Goal: Ask a question

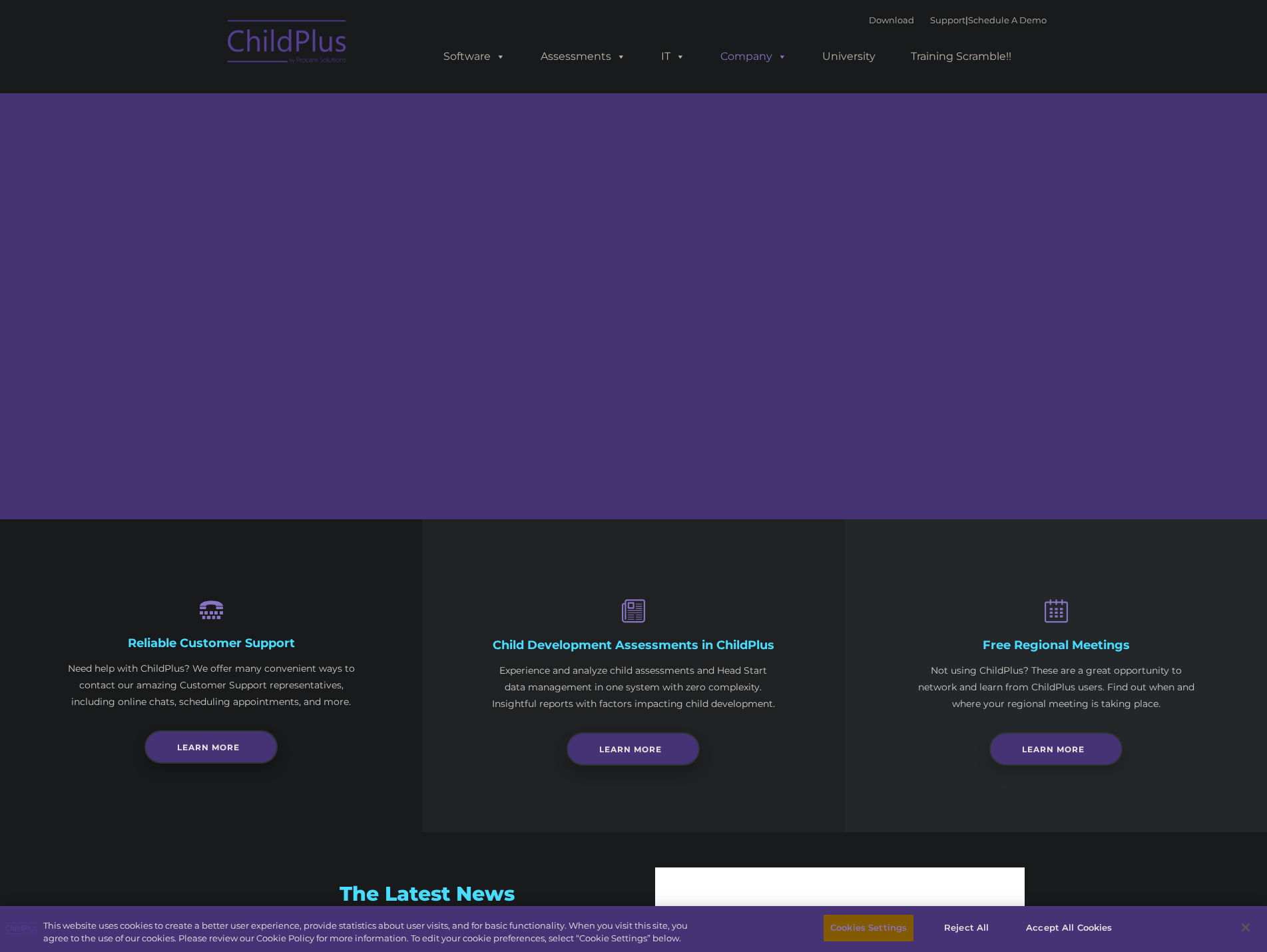
select select "MEDIUM"
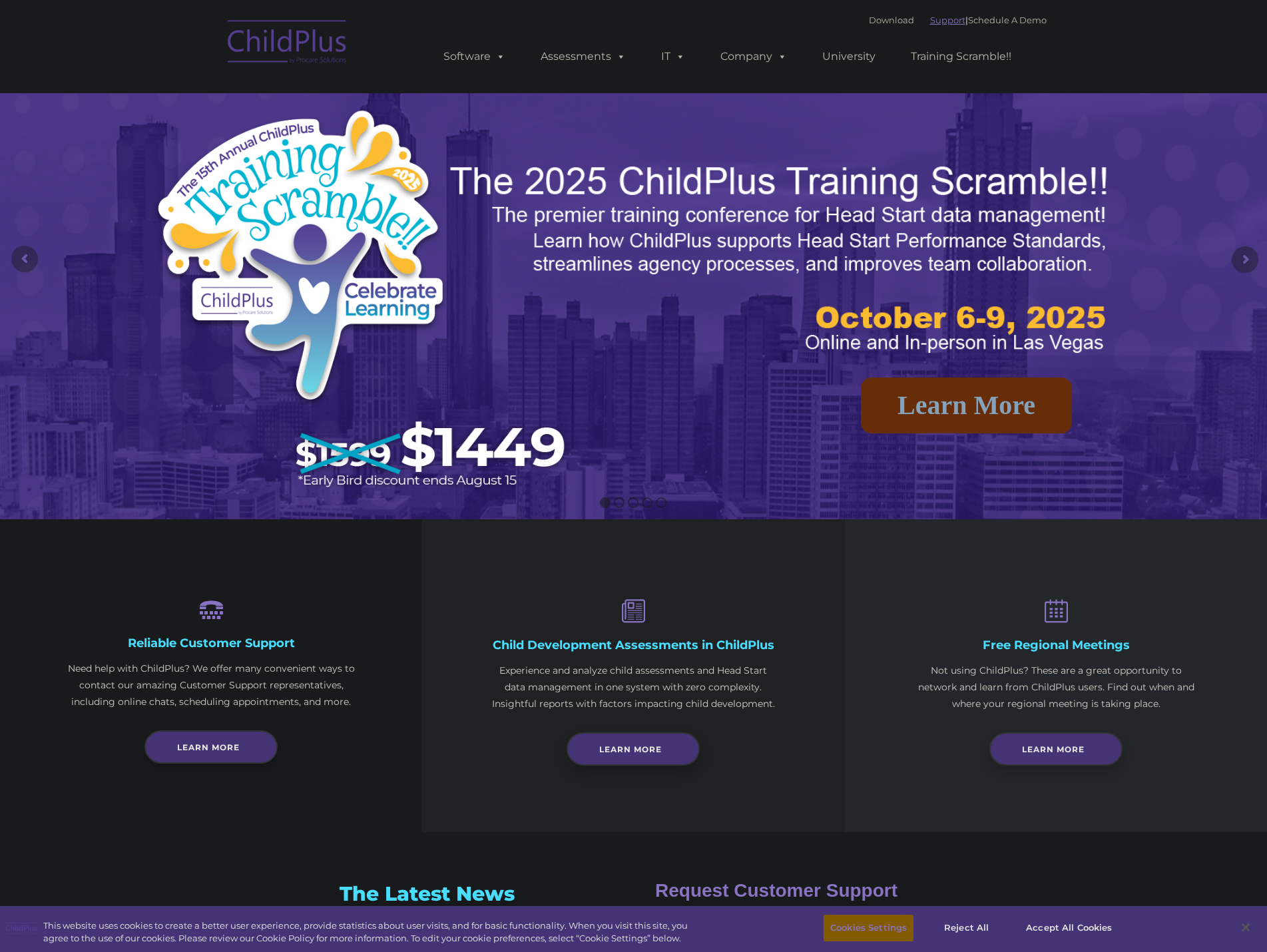
click at [930, 17] on link "Support" at bounding box center [947, 19] width 36 height 11
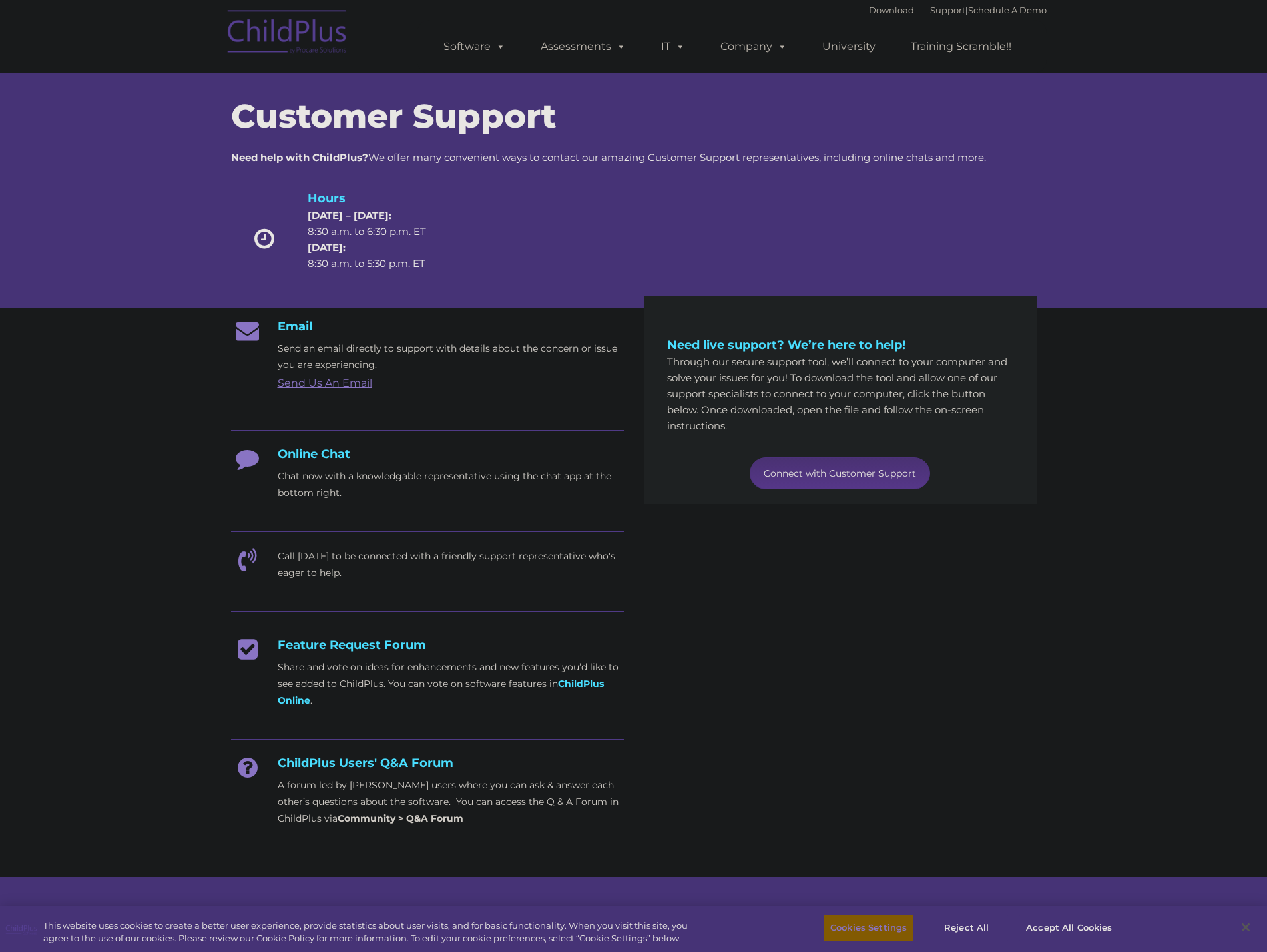
click at [782, 476] on link "Connect with Customer Support" at bounding box center [840, 473] width 181 height 32
drag, startPoint x: 917, startPoint y: 343, endPoint x: 907, endPoint y: 343, distance: 10.0
click at [907, 343] on h4 "Need live support? We’re here to help!" at bounding box center [840, 344] width 346 height 18
click at [854, 477] on link "Connect with Customer Support" at bounding box center [840, 473] width 181 height 32
click at [801, 478] on link "Connect with Customer Support" at bounding box center [840, 473] width 181 height 32
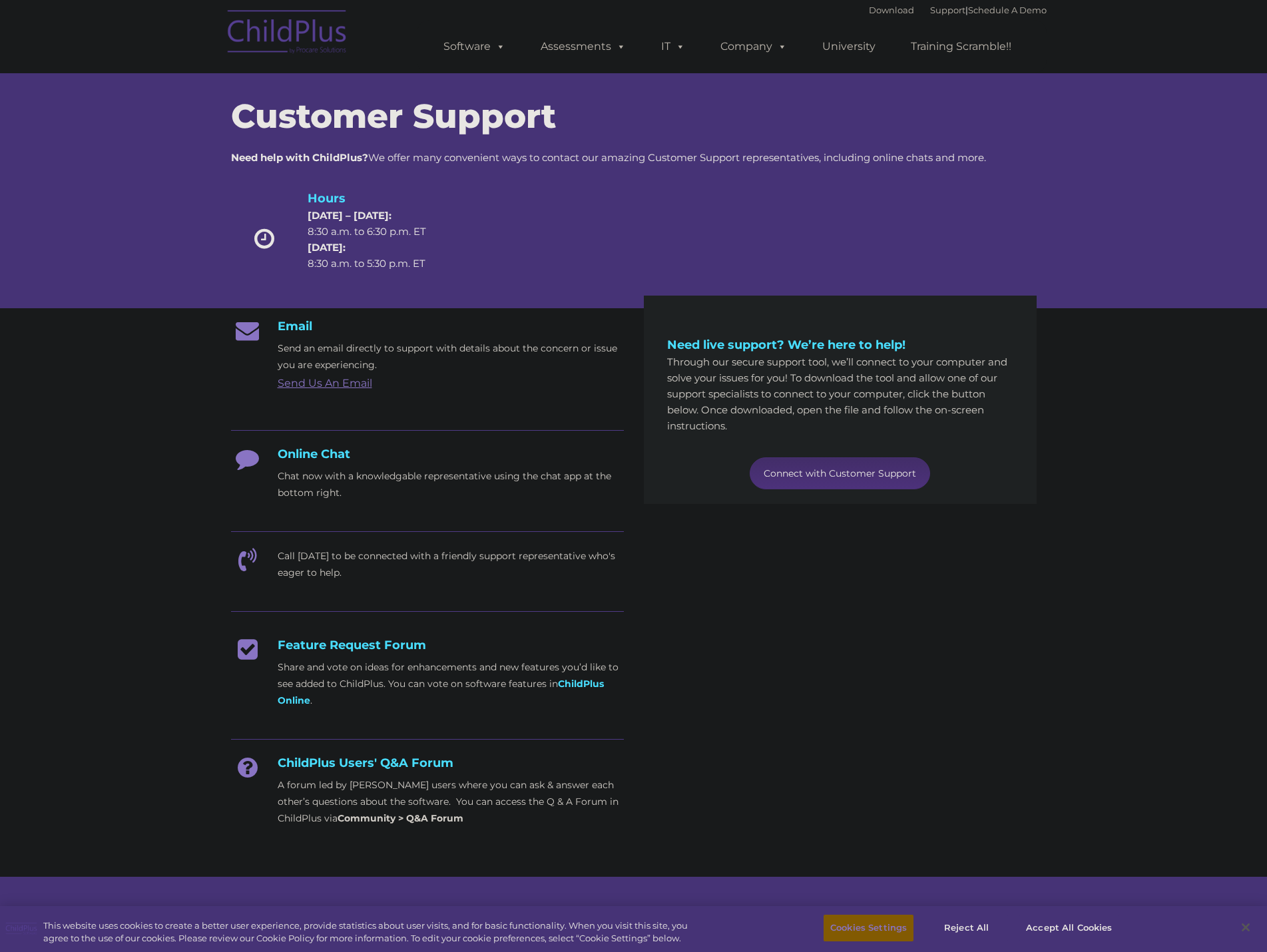
click at [828, 493] on div "Need live support? We’re here to help! Through our secure support tool, we’ll c…" at bounding box center [840, 404] width 366 height 199
click at [828, 456] on div "Need live support? We’re here to help! Through our secure support tool, we’ll c…" at bounding box center [840, 412] width 346 height 154
click at [829, 467] on link "Connect with Customer Support" at bounding box center [840, 473] width 181 height 32
